Goal: Information Seeking & Learning: Learn about a topic

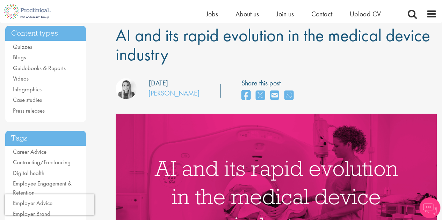
scroll to position [54, 0]
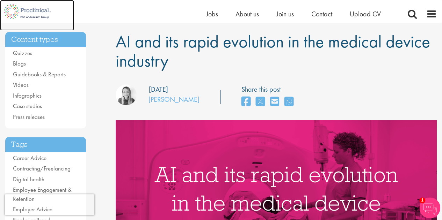
click at [46, 16] on img at bounding box center [27, 11] width 55 height 23
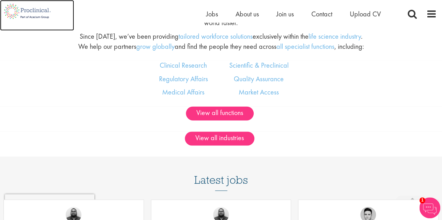
scroll to position [559, 0]
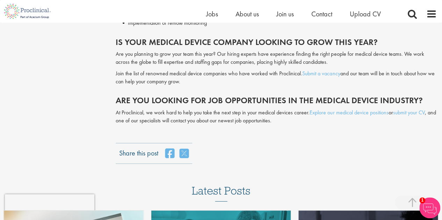
scroll to position [1250, 0]
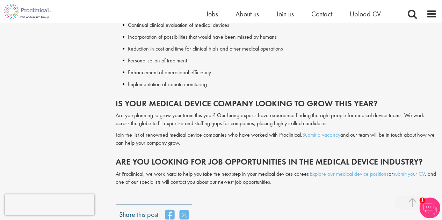
scroll to position [1222, 0]
